Goal: Task Accomplishment & Management: Manage account settings

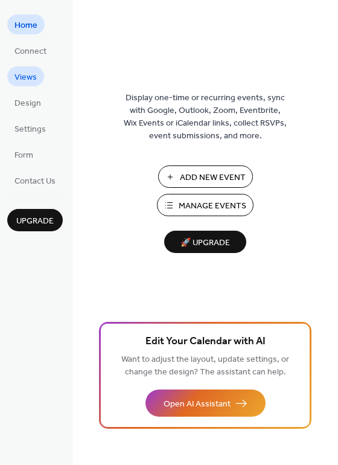
click at [24, 82] on span "Views" at bounding box center [26, 77] width 22 height 13
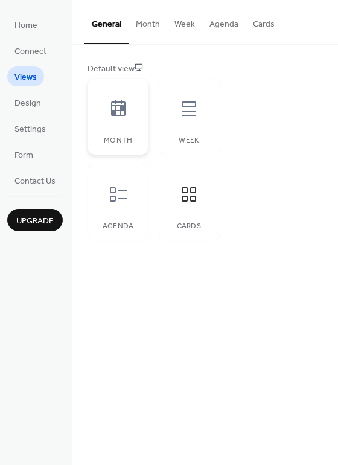
click at [127, 131] on div "Month" at bounding box center [118, 117] width 61 height 76
click at [100, 213] on div "Agenda" at bounding box center [118, 202] width 61 height 76
click at [195, 199] on icon at bounding box center [189, 194] width 19 height 19
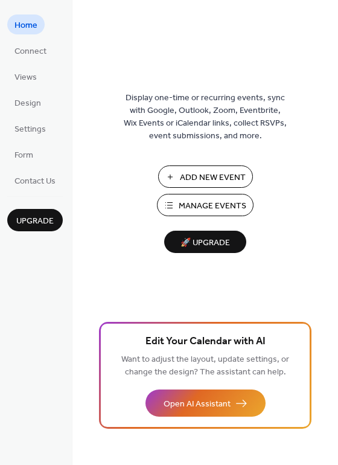
click at [205, 213] on span "Manage Events" at bounding box center [213, 206] width 68 height 13
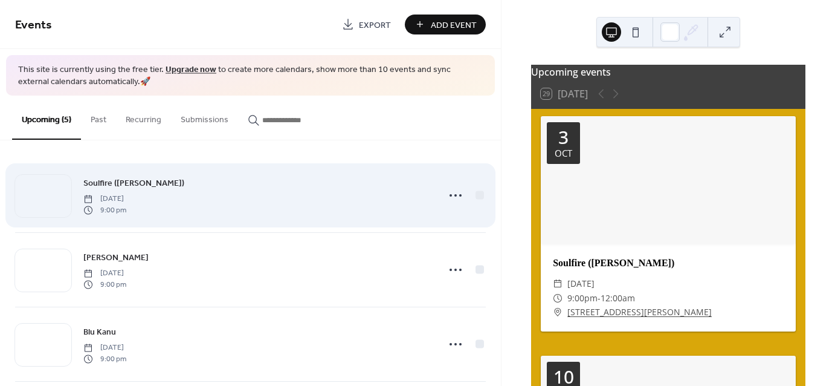
scroll to position [161, 0]
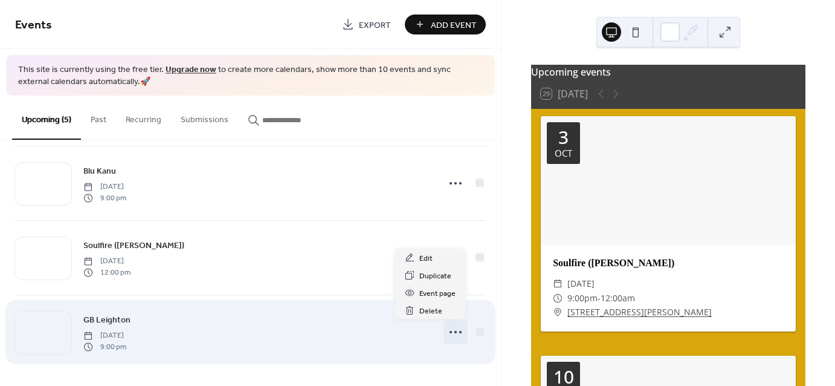
click at [451, 332] on icon at bounding box center [455, 331] width 19 height 19
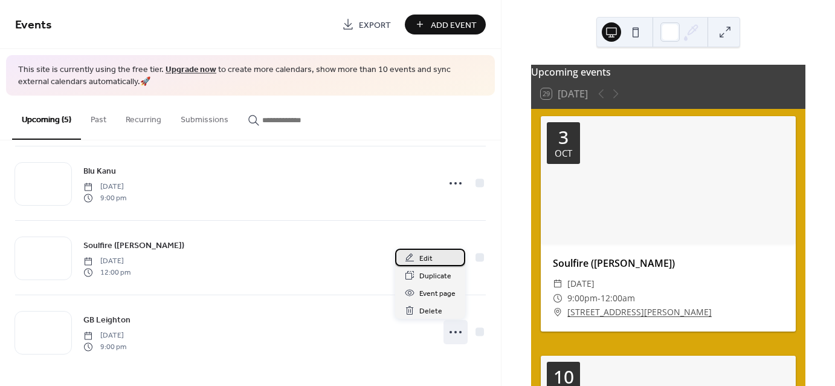
click at [429, 257] on span "Edit" at bounding box center [425, 258] width 13 height 13
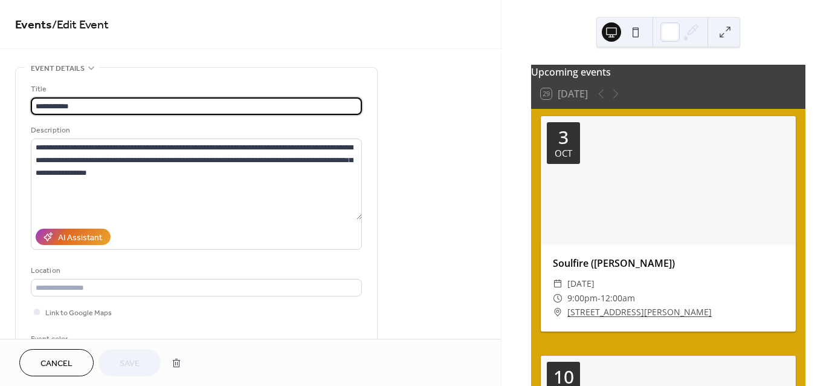
scroll to position [67, 0]
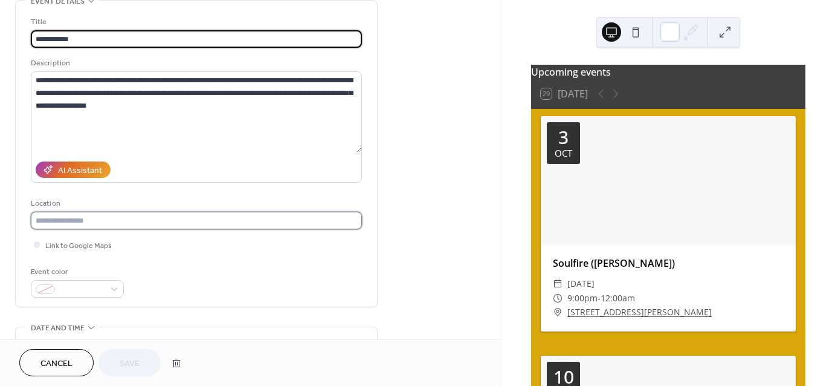
click at [181, 218] on input "text" at bounding box center [196, 221] width 331 height 18
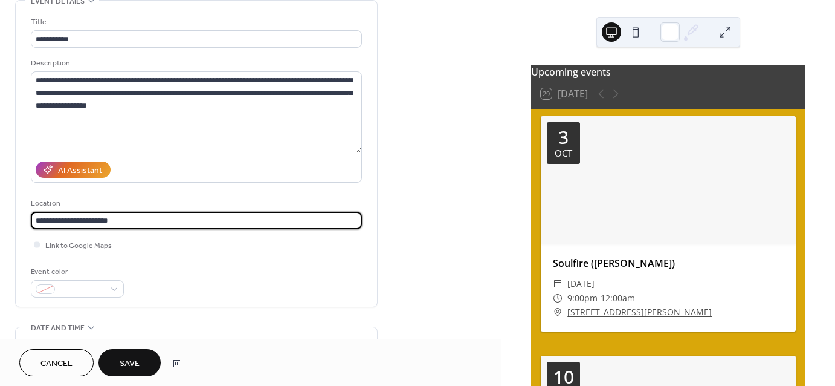
type input "**********"
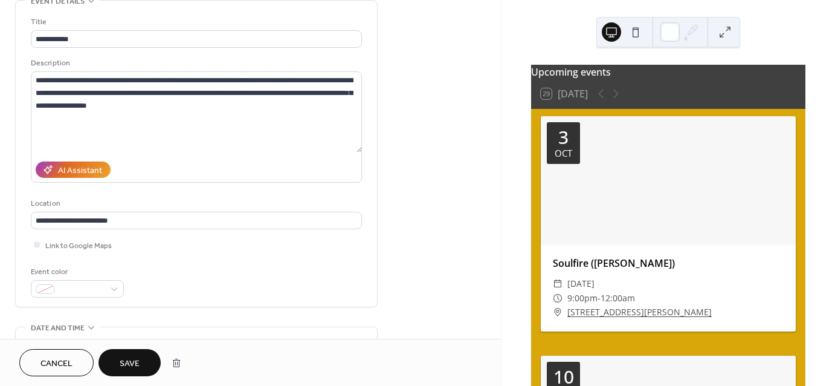
click at [126, 362] on span "Save" at bounding box center [130, 363] width 20 height 13
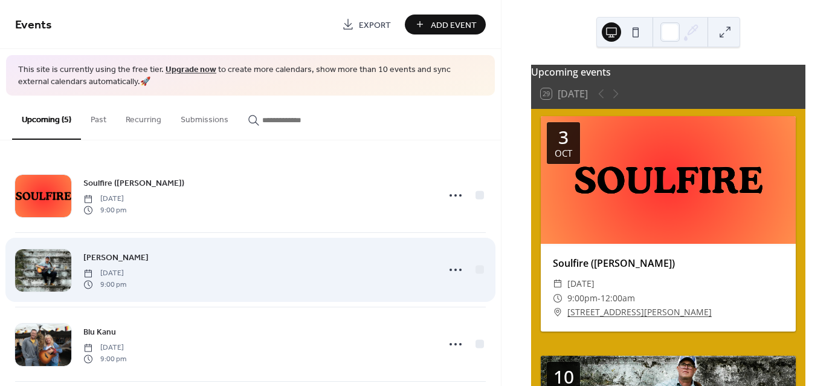
scroll to position [161, 0]
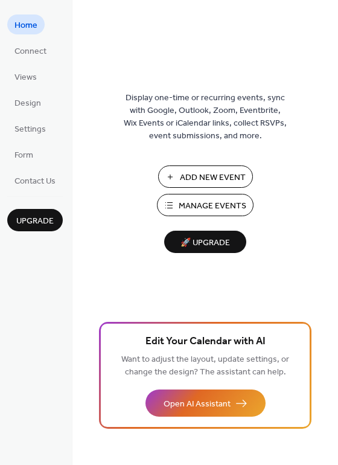
click at [209, 205] on span "Manage Events" at bounding box center [213, 206] width 68 height 13
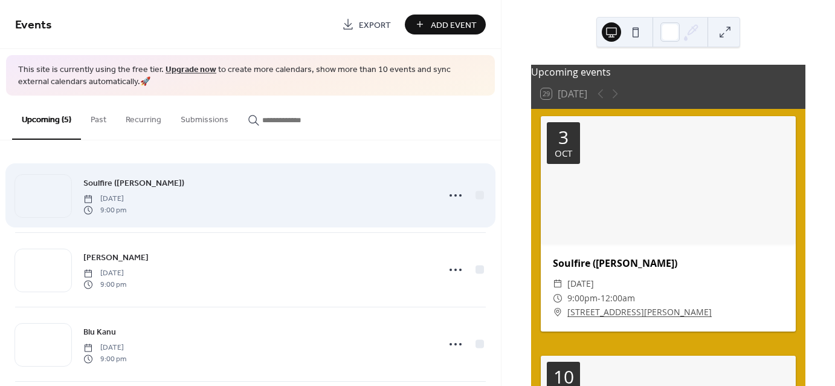
scroll to position [161, 0]
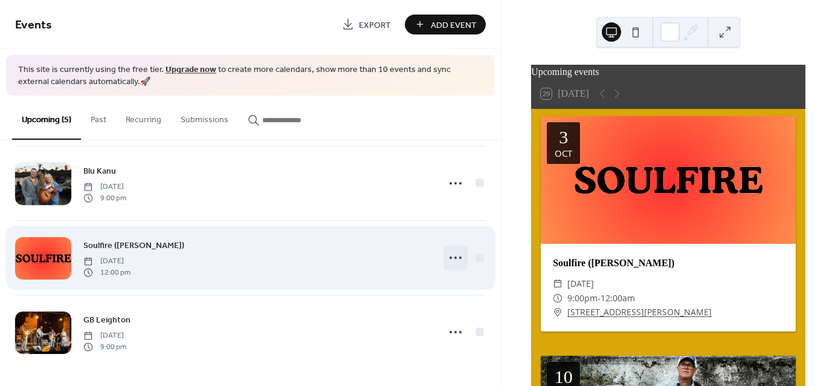
click at [448, 257] on icon at bounding box center [455, 257] width 19 height 19
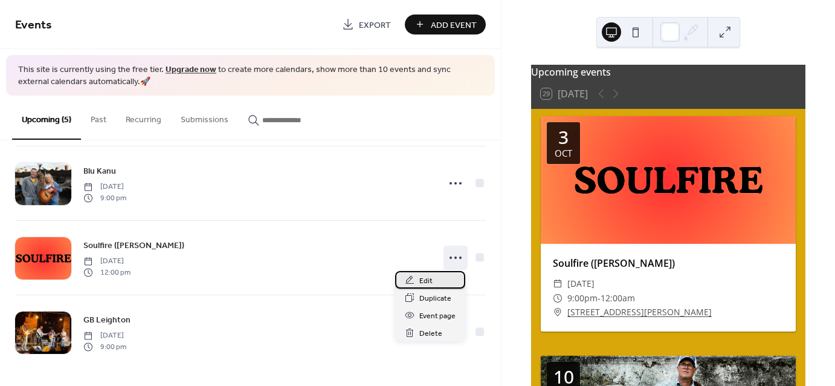
click at [439, 275] on div "Edit" at bounding box center [430, 280] width 70 height 18
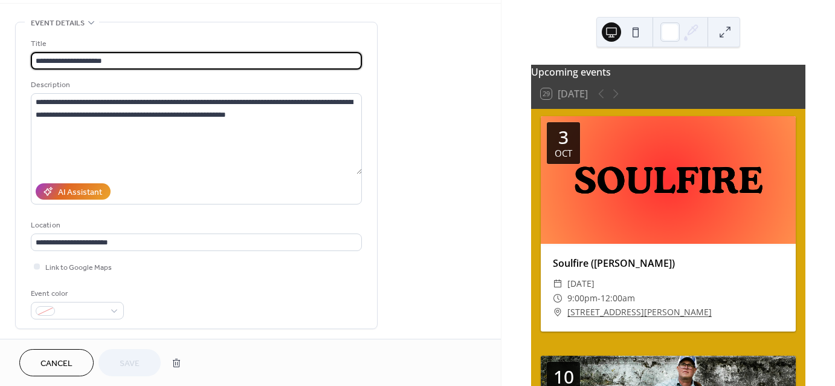
scroll to position [46, 0]
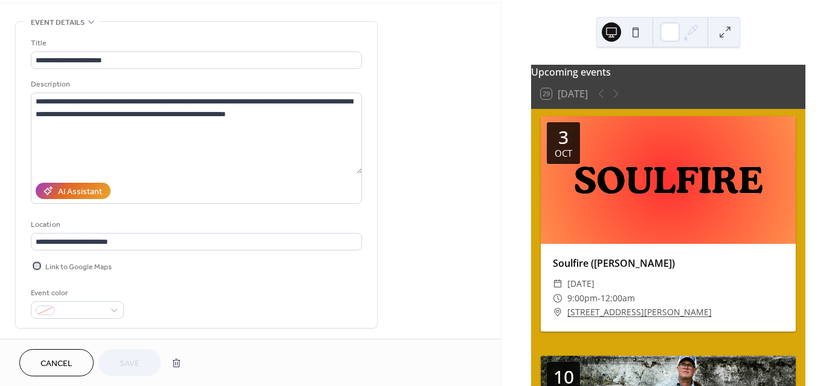
click at [36, 264] on div at bounding box center [37, 265] width 6 height 6
click at [135, 366] on span "Save" at bounding box center [130, 363] width 20 height 13
